Goal: Navigation & Orientation: Find specific page/section

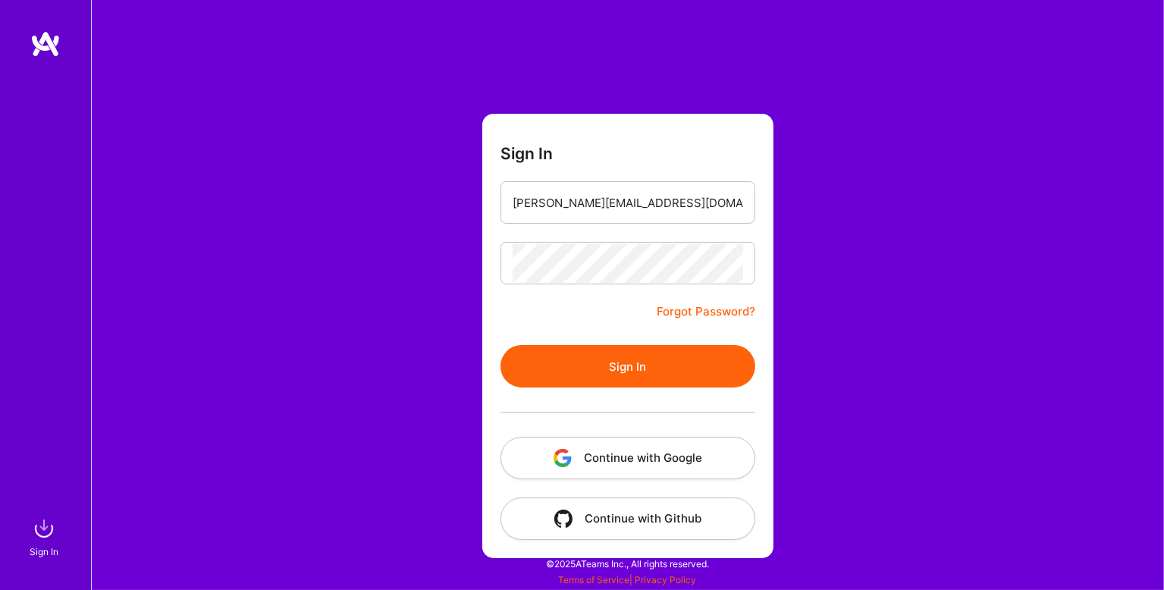
click at [594, 371] on button "Sign In" at bounding box center [627, 366] width 255 height 42
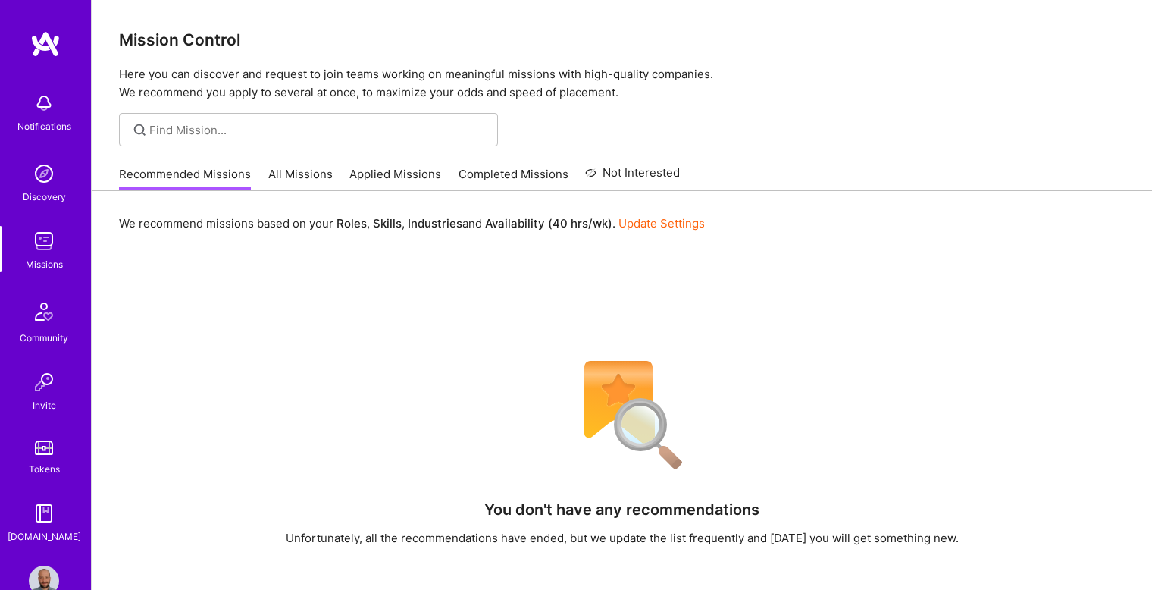
click at [306, 174] on link "All Missions" at bounding box center [300, 178] width 64 height 25
